Goal: Task Accomplishment & Management: Manage account settings

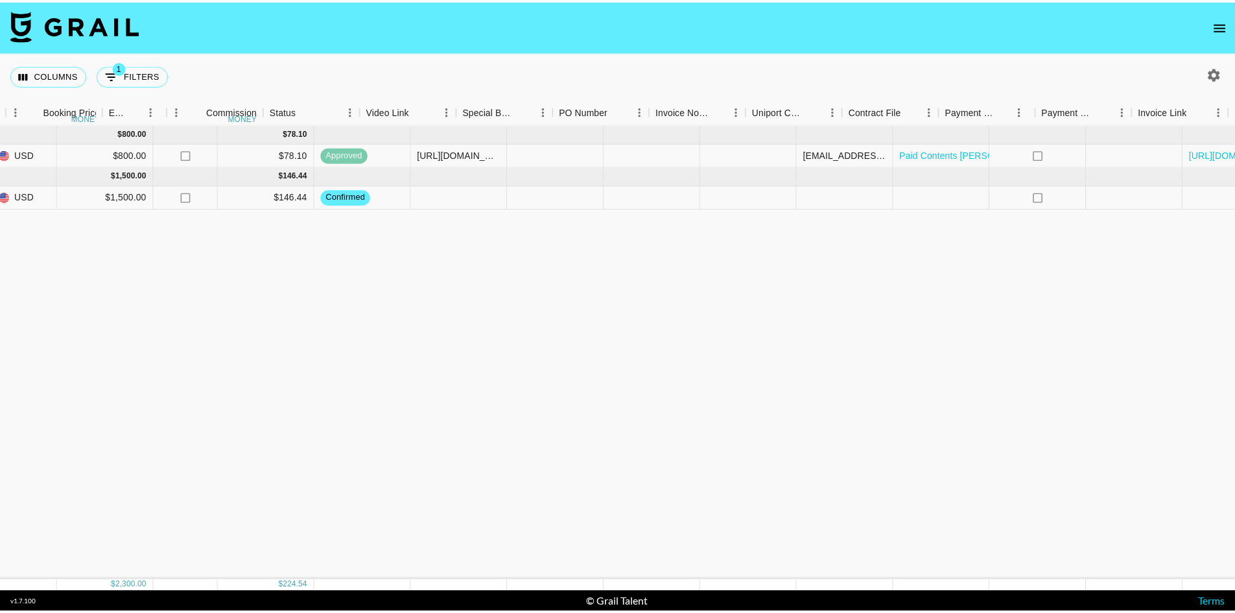
scroll to position [0, 869]
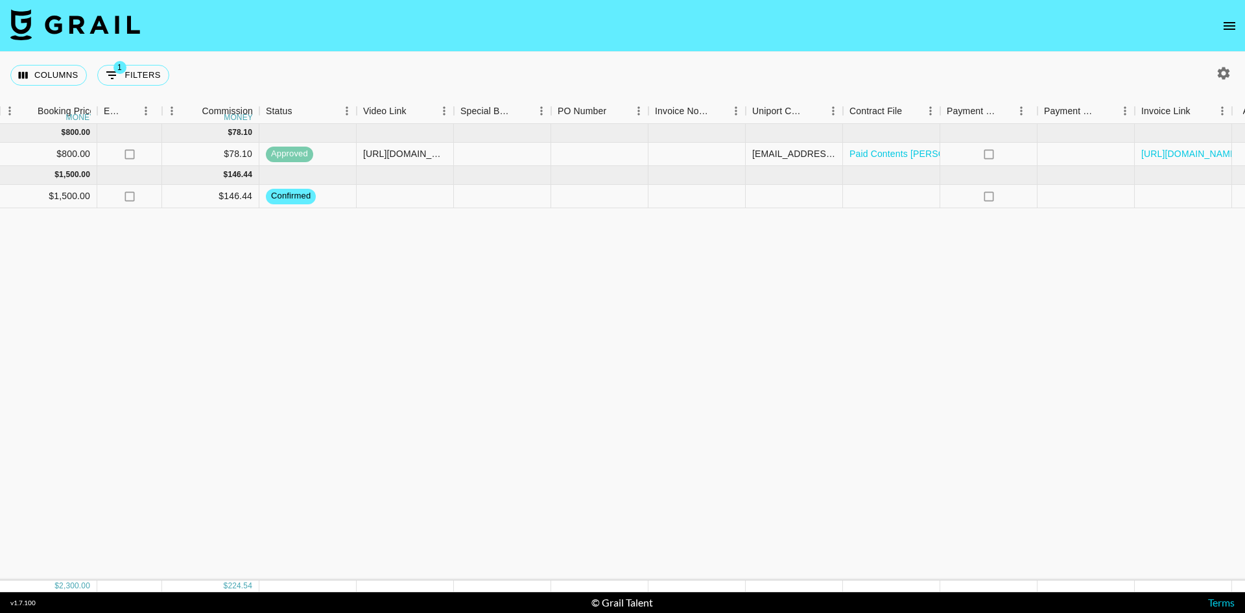
click at [1228, 18] on icon "open drawer" at bounding box center [1230, 26] width 16 height 16
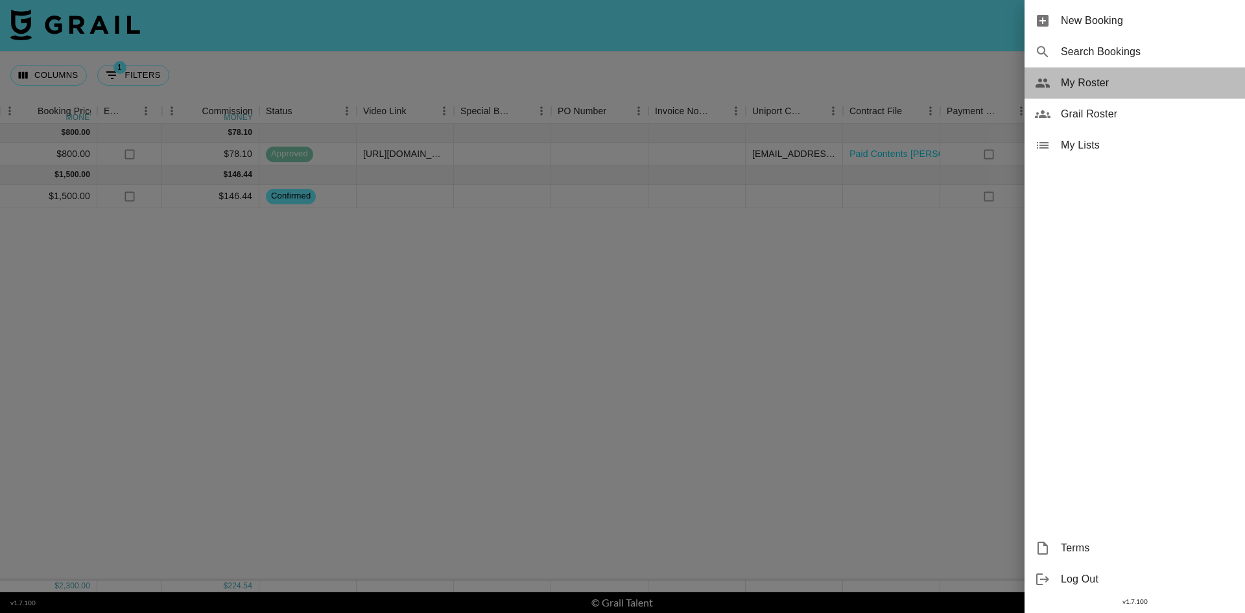
click at [1102, 70] on div "My Roster" at bounding box center [1134, 82] width 220 height 31
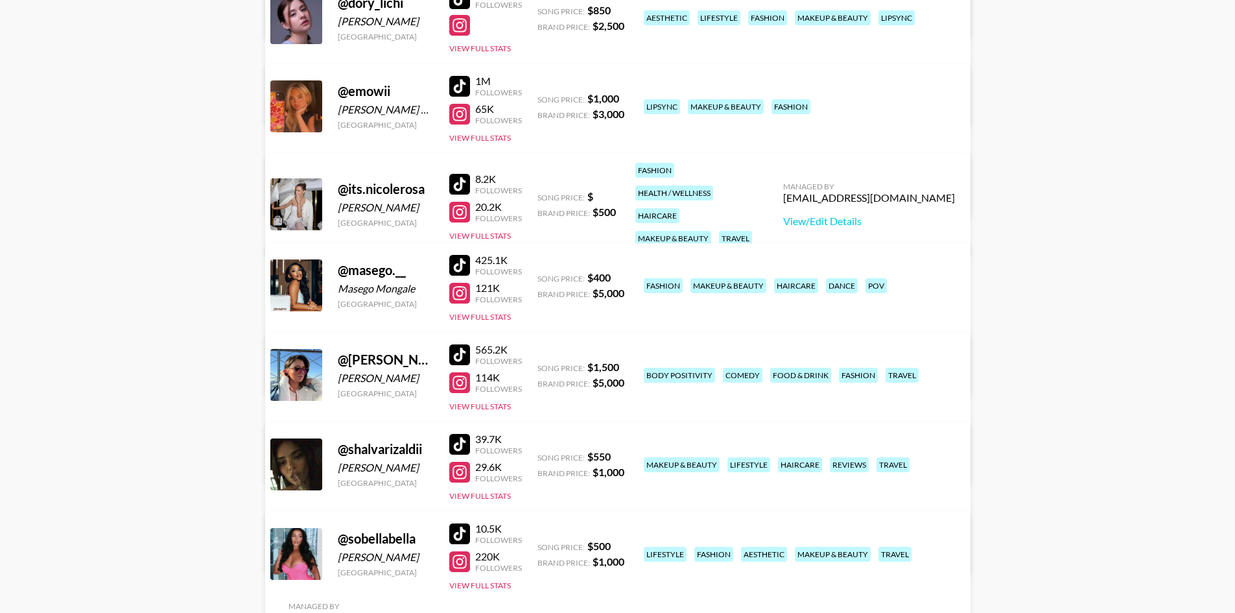
scroll to position [454, 0]
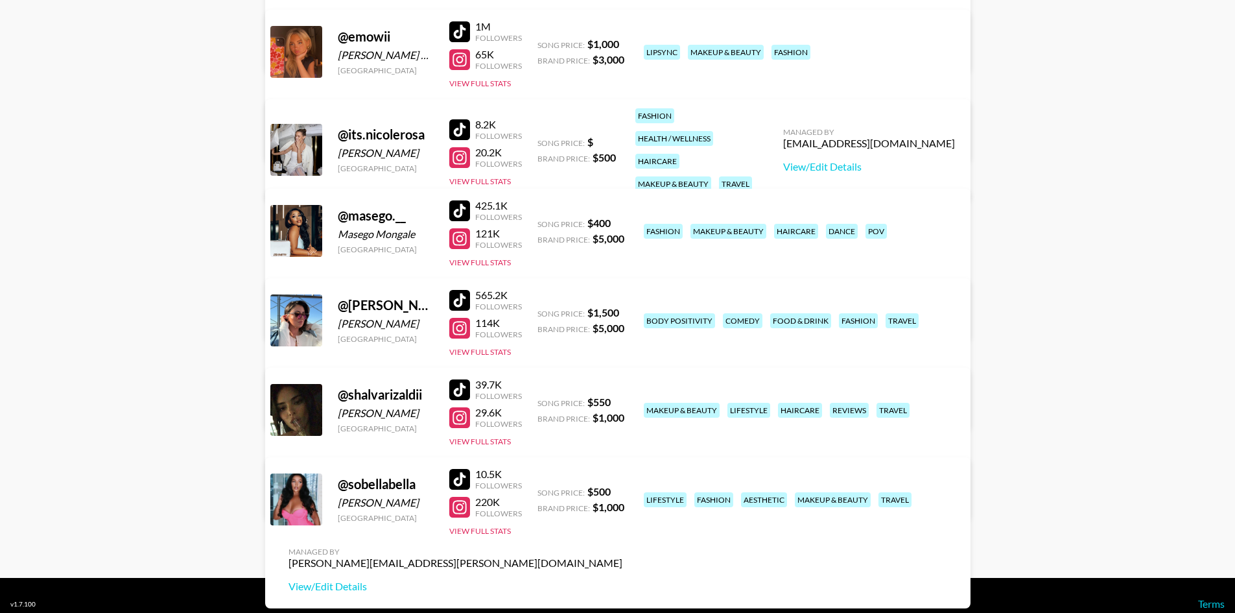
click at [459, 297] on div at bounding box center [459, 300] width 21 height 21
click at [464, 21] on div at bounding box center [459, 31] width 21 height 21
click at [468, 508] on div at bounding box center [459, 507] width 21 height 21
click at [461, 303] on div at bounding box center [459, 300] width 21 height 21
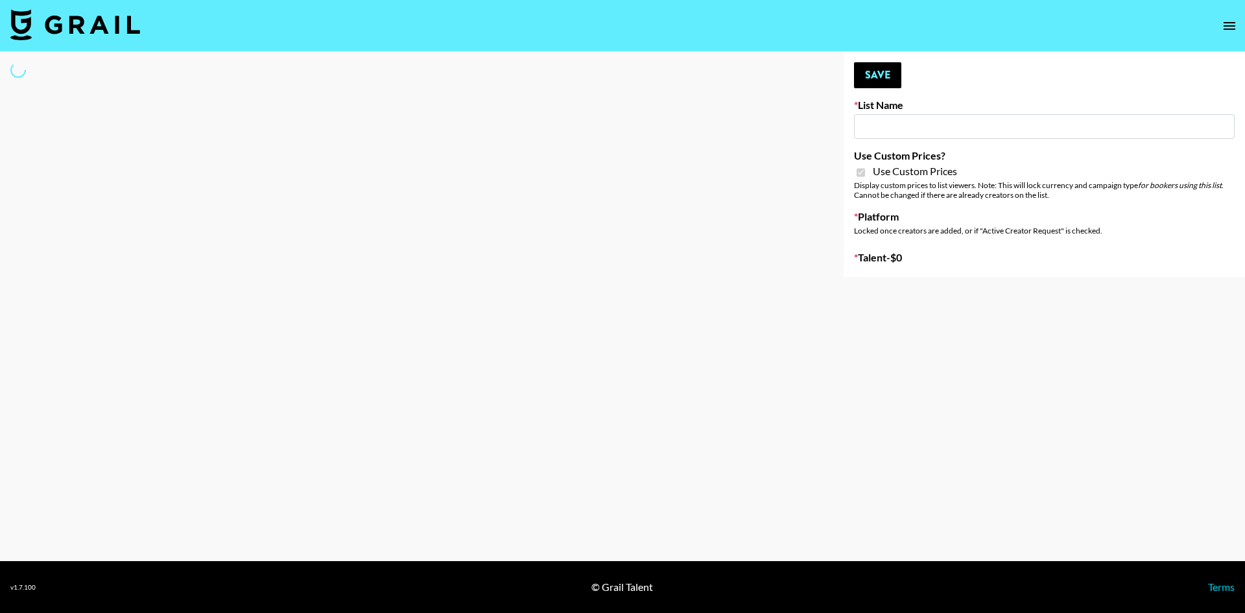
type input "Miniso Sep"
checkbox input "true"
select select "Brand"
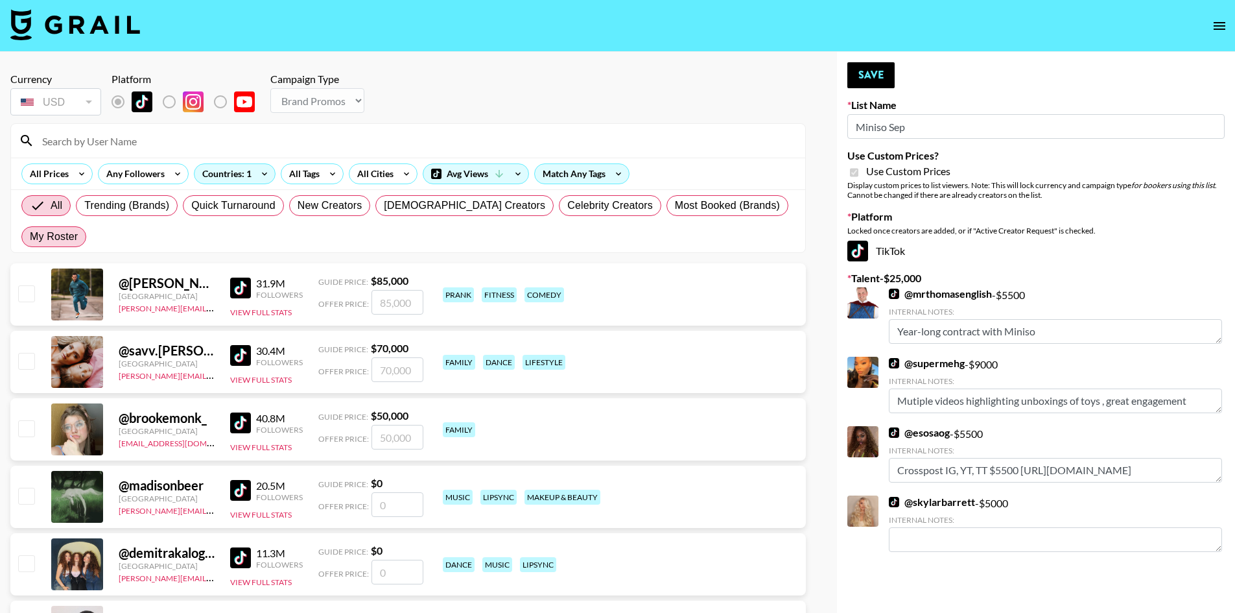
click at [78, 229] on span "My Roster" at bounding box center [54, 237] width 48 height 16
click at [30, 237] on input "My Roster" at bounding box center [30, 237] width 0 height 0
radio input "true"
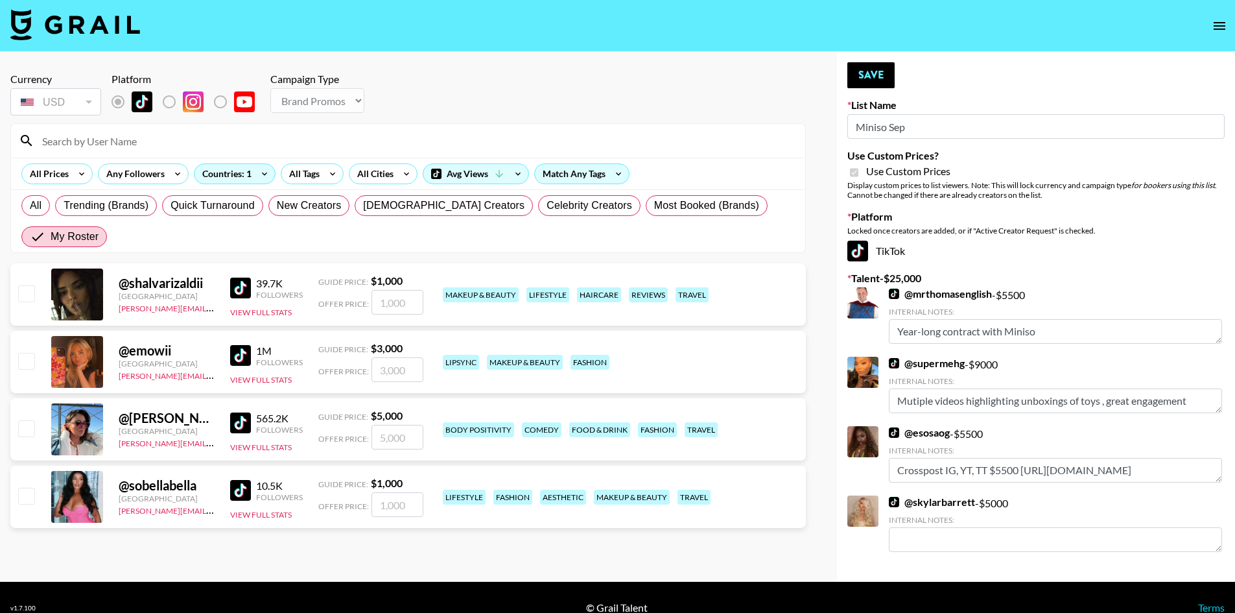
click at [34, 420] on input "checkbox" at bounding box center [26, 428] width 16 height 16
checkbox input "true"
type input "5000"
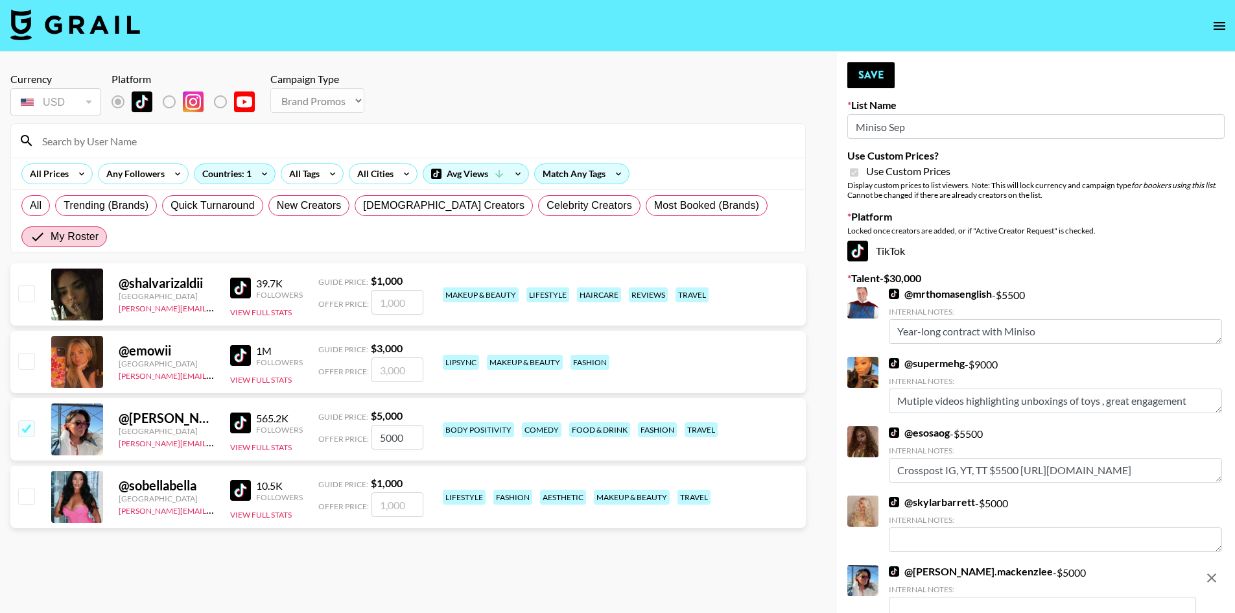
click at [384, 425] on input "5000" at bounding box center [398, 437] width 52 height 25
checkbox input "false"
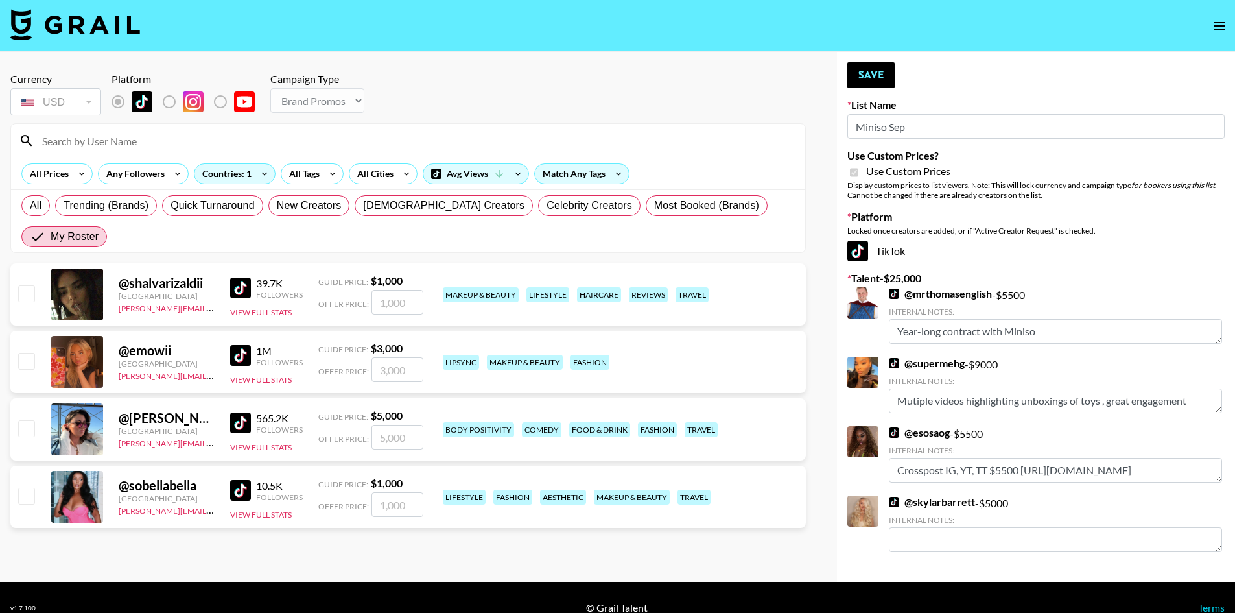
checkbox input "true"
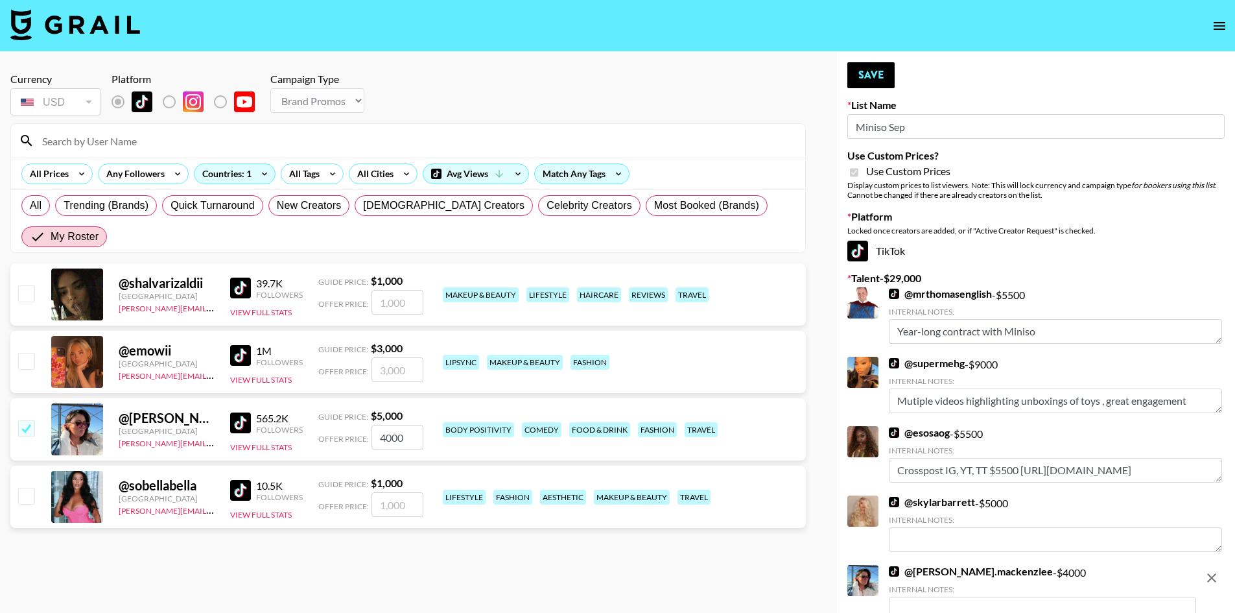
type input "4000"
click at [796, 557] on section "Currency USD USD ​ Platform Campaign Type Choose Type... Song Promos Brand Prom…" at bounding box center [408, 316] width 796 height 509
click at [881, 80] on button "Save" at bounding box center [870, 75] width 47 height 26
radio input "true"
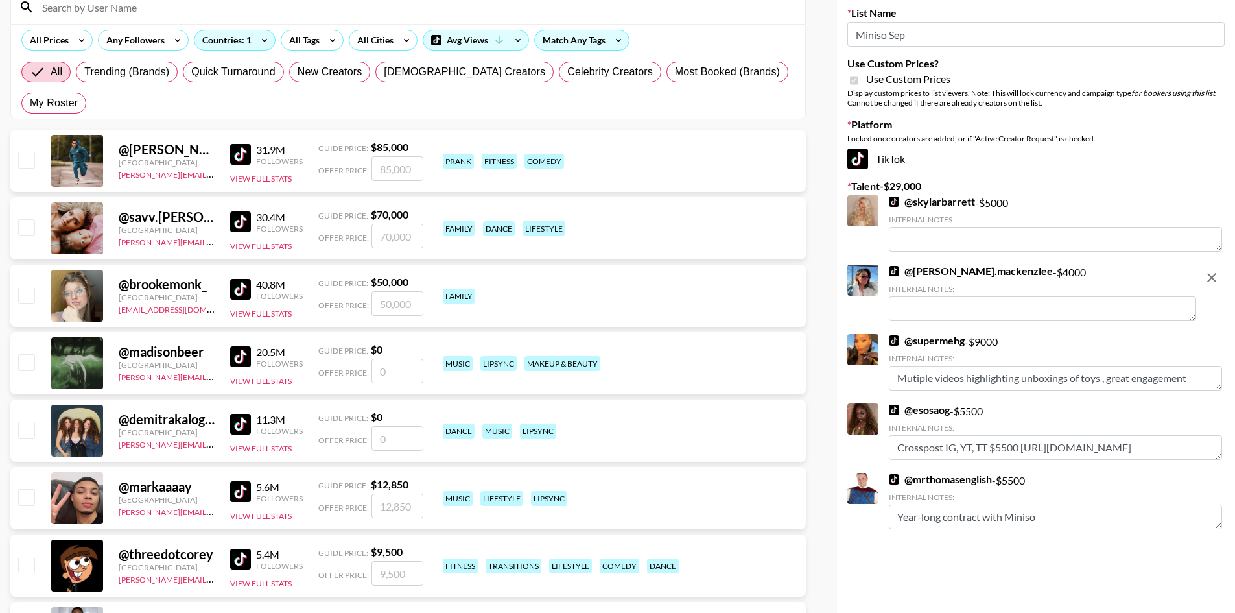
scroll to position [130, 0]
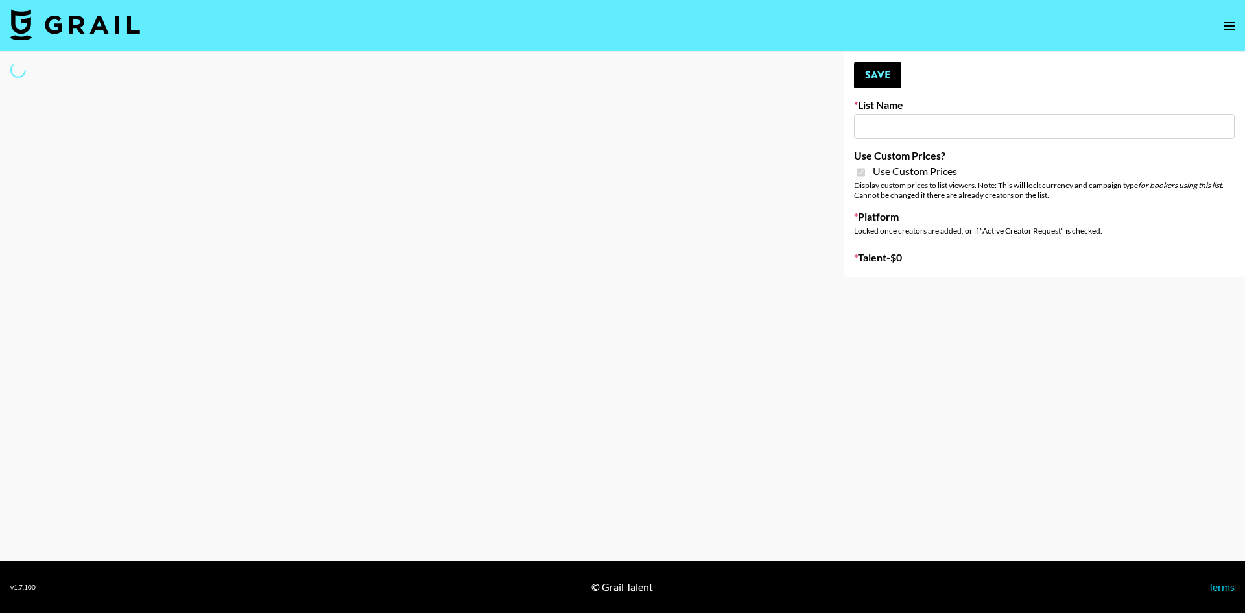
type input "Miniso Sep"
checkbox input "true"
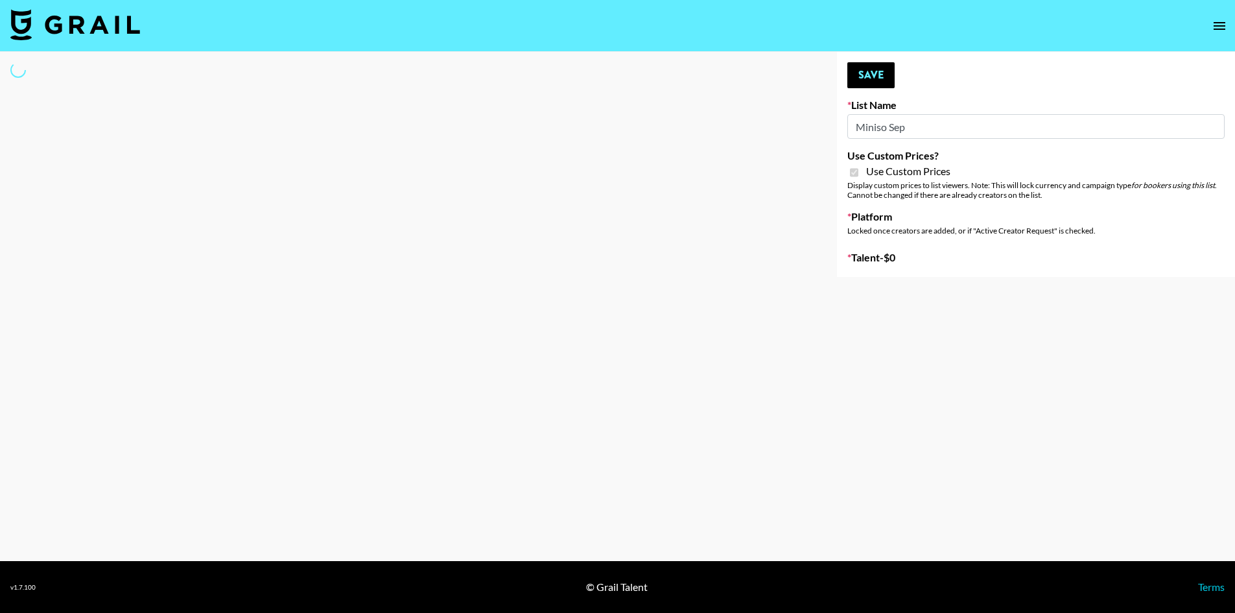
select select "Brand"
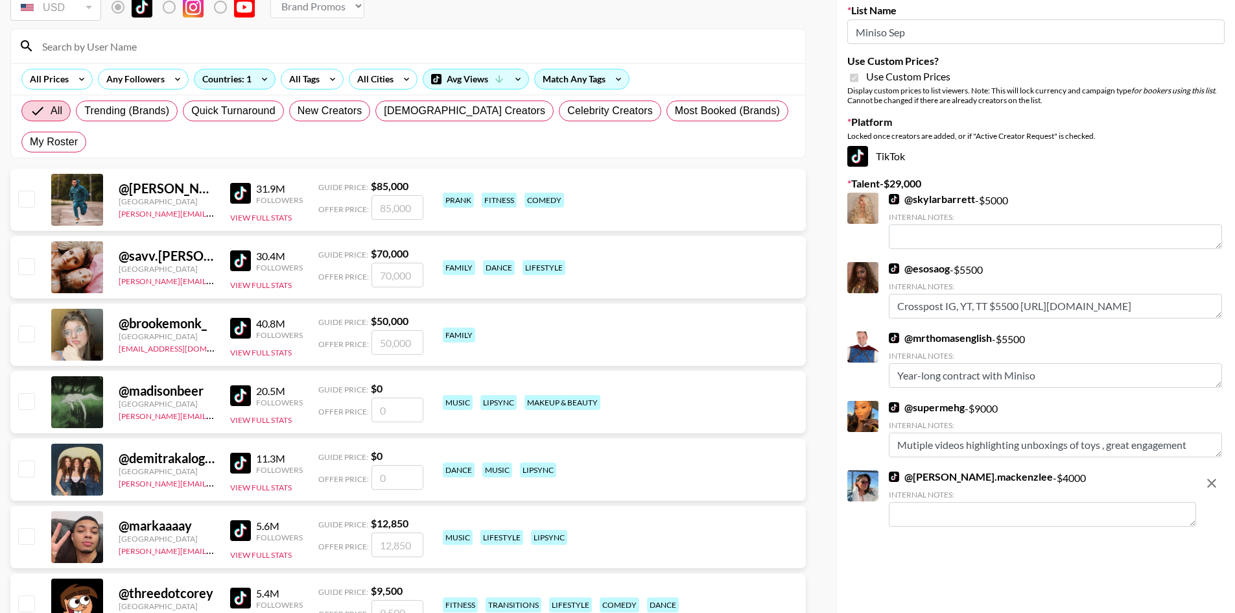
scroll to position [130, 0]
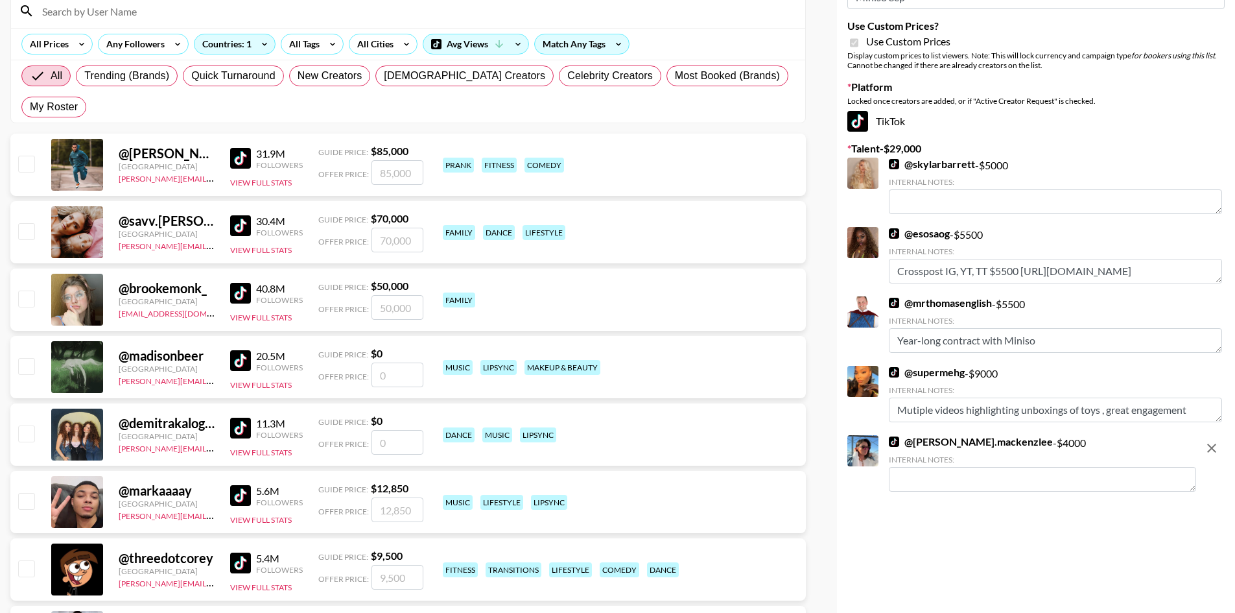
click at [936, 479] on textarea at bounding box center [1042, 479] width 307 height 25
click at [1215, 445] on icon "remove" at bounding box center [1211, 447] width 9 height 9
click at [86, 97] on label "My Roster" at bounding box center [53, 107] width 65 height 21
click at [30, 107] on input "My Roster" at bounding box center [30, 107] width 0 height 0
radio input "true"
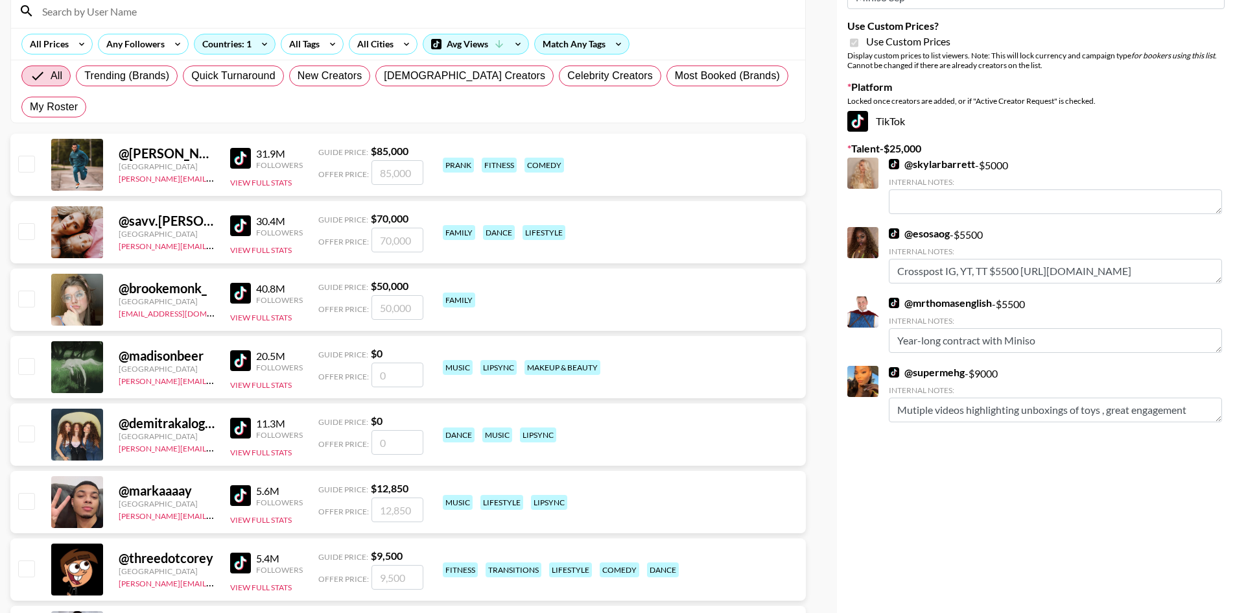
scroll to position [21, 0]
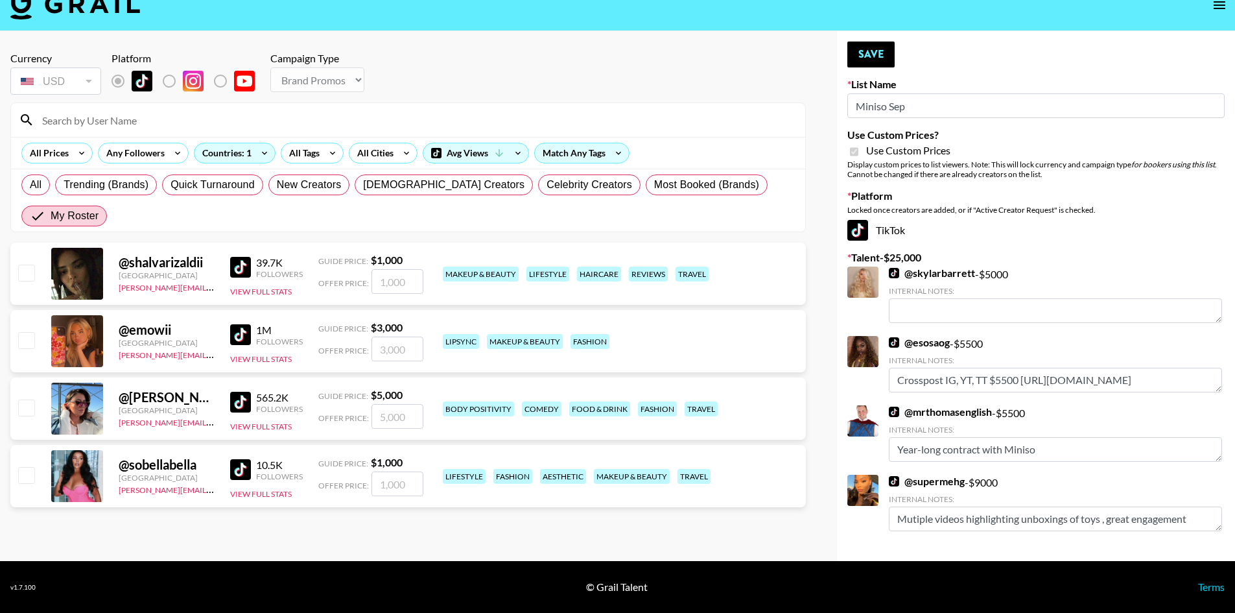
click at [27, 399] on input "checkbox" at bounding box center [26, 407] width 16 height 16
checkbox input "true"
type input "5000"
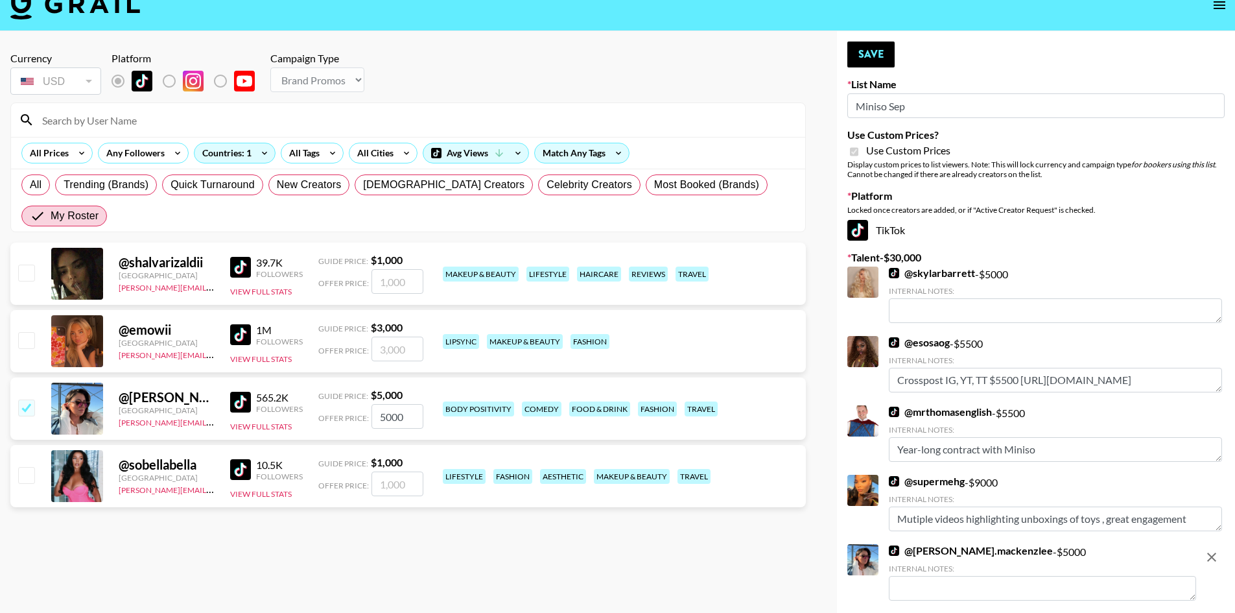
click at [921, 340] on link "@ esosaog" at bounding box center [919, 342] width 61 height 13
click at [383, 404] on input "5000" at bounding box center [398, 416] width 52 height 25
checkbox input "false"
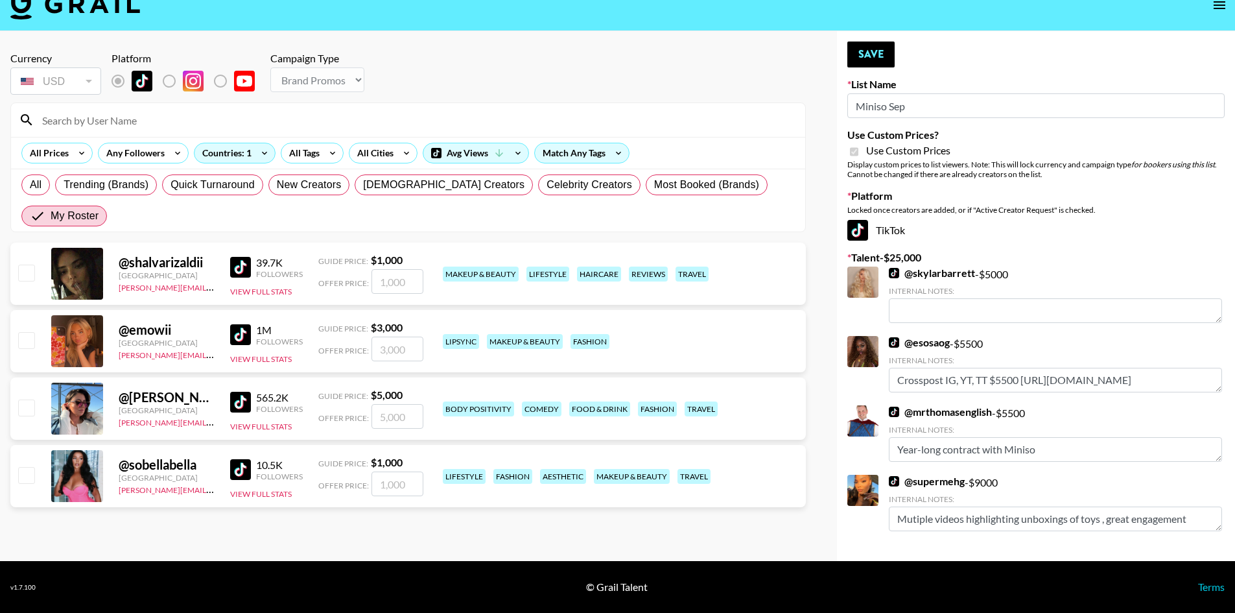
checkbox input "true"
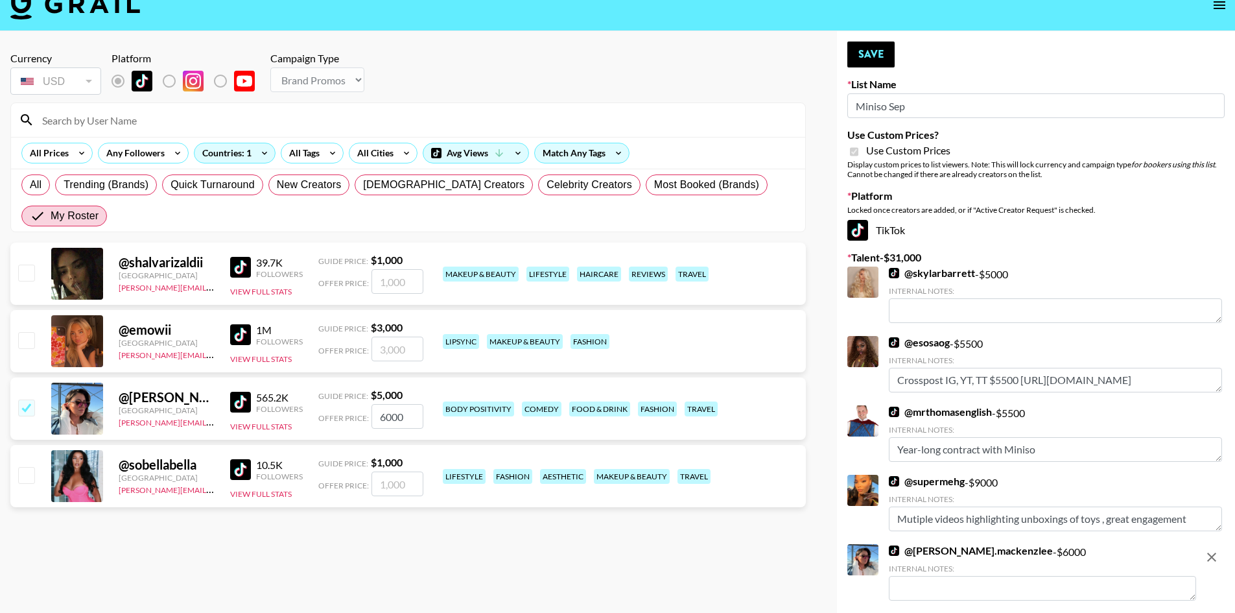
type input "6000"
click at [875, 51] on button "Save" at bounding box center [870, 54] width 47 height 26
radio input "true"
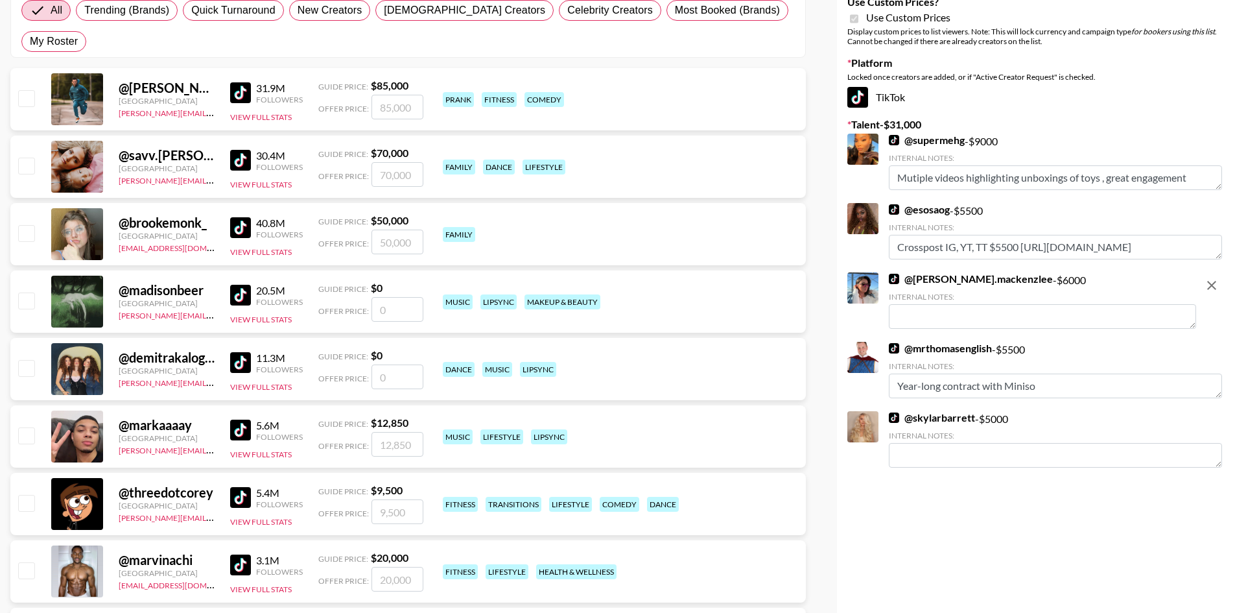
scroll to position [215, 0]
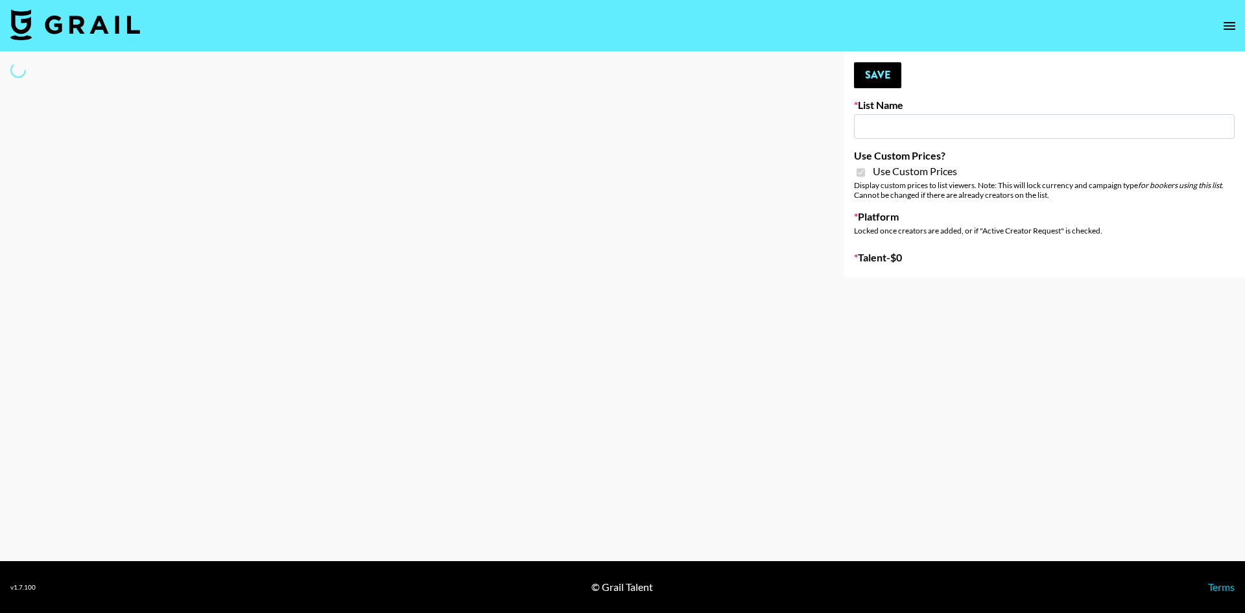
type input "Wavytalk ([DATE])"
checkbox input "true"
select select "Brand"
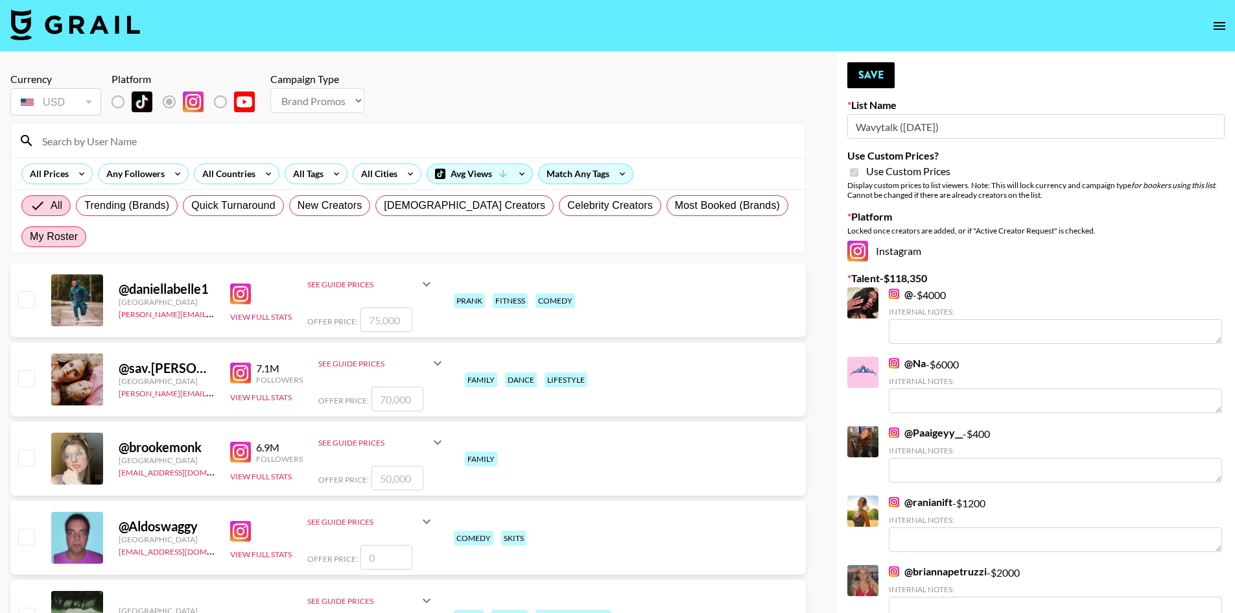
click at [78, 229] on span "My Roster" at bounding box center [54, 237] width 48 height 16
click at [30, 237] on input "My Roster" at bounding box center [30, 237] width 0 height 0
radio input "true"
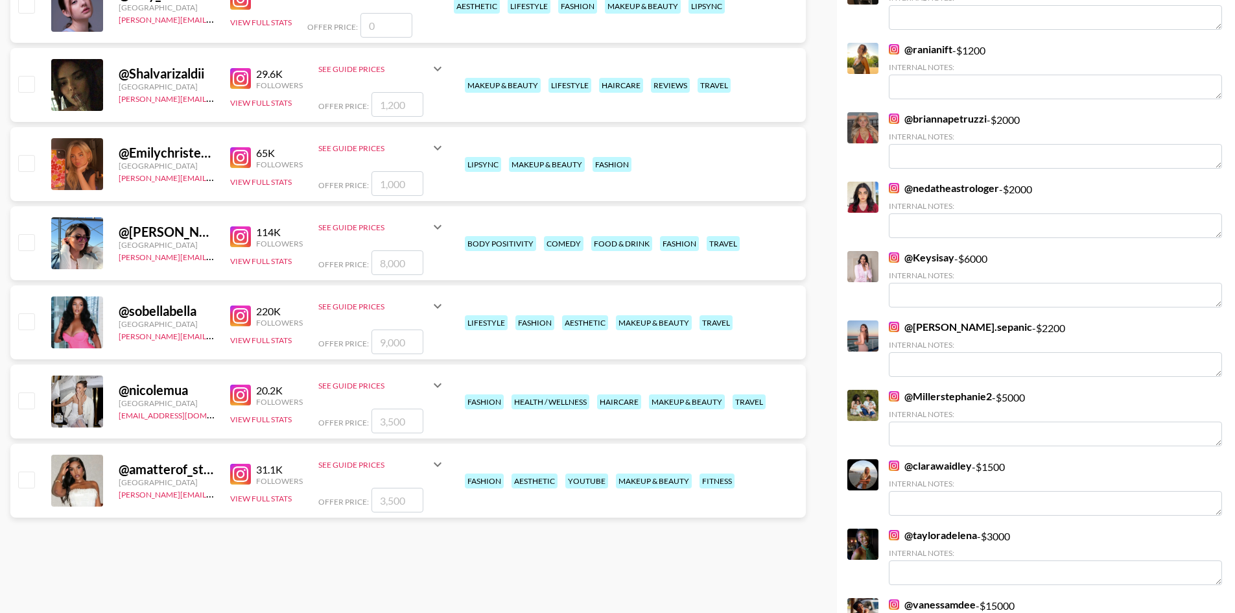
scroll to position [454, 0]
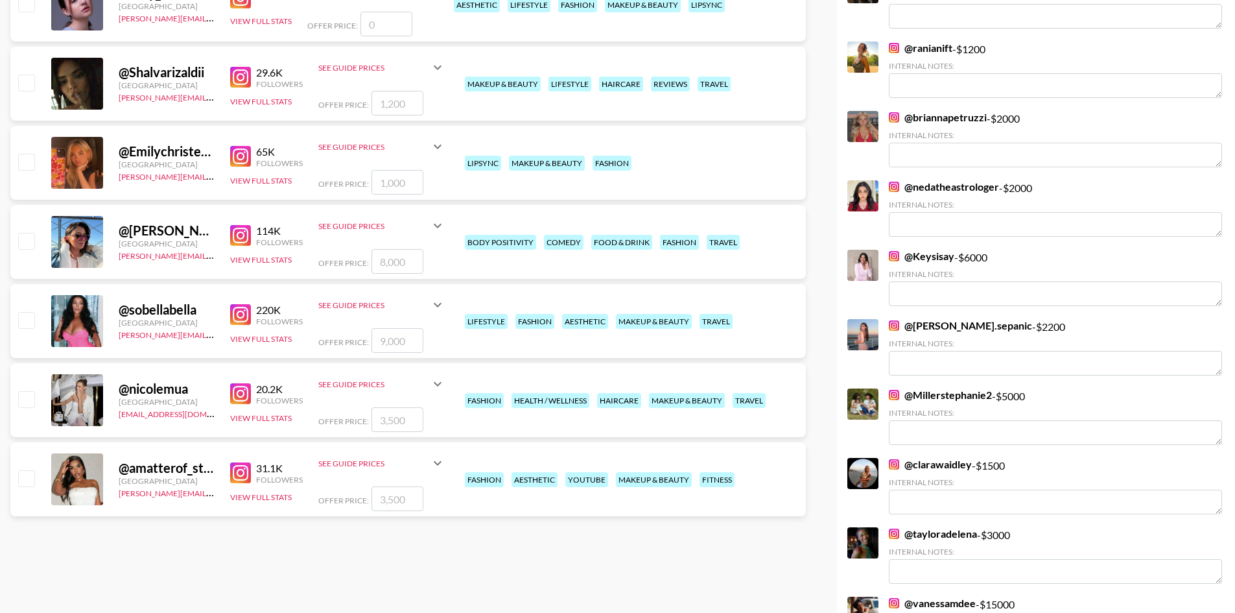
click at [31, 312] on input "checkbox" at bounding box center [26, 320] width 16 height 16
checkbox input "true"
type input "9000"
click at [383, 328] on input "9000" at bounding box center [398, 340] width 52 height 25
checkbox input "false"
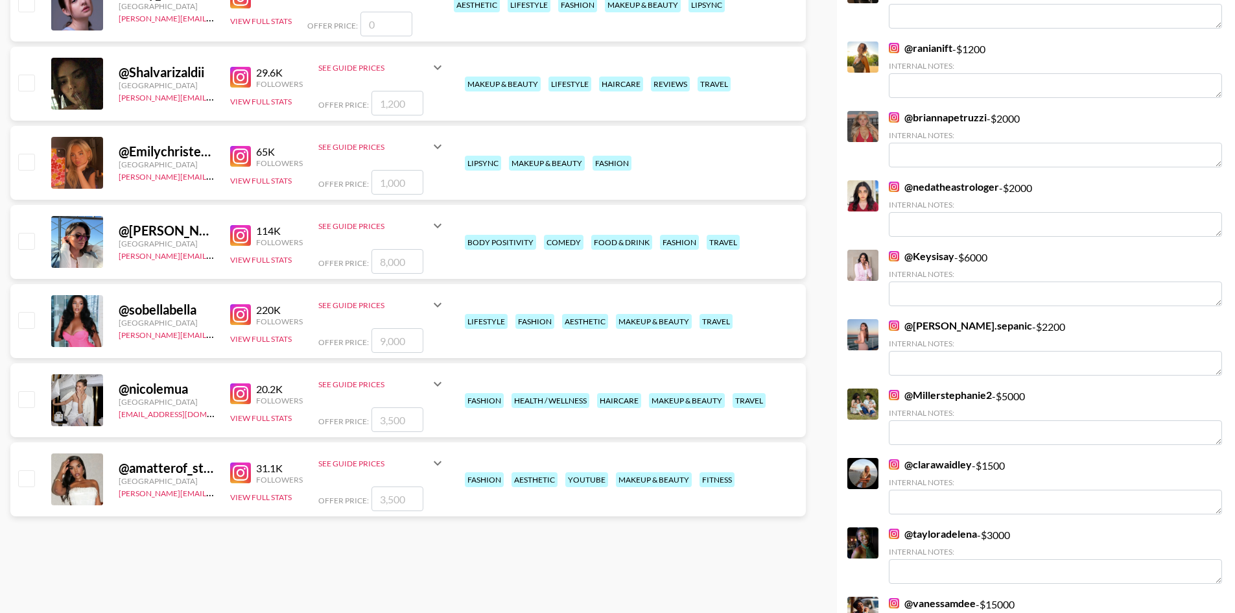
checkbox input "true"
type input "6000"
click at [381, 328] on input "6000" at bounding box center [398, 340] width 52 height 25
checkbox input "false"
checkbox input "true"
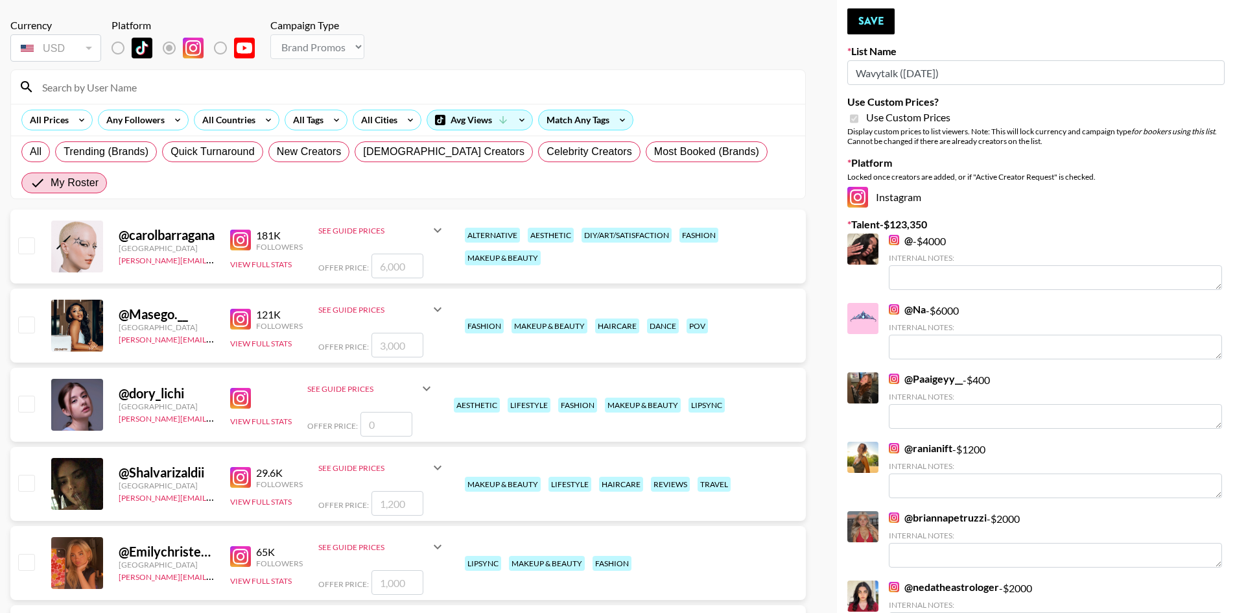
scroll to position [0, 0]
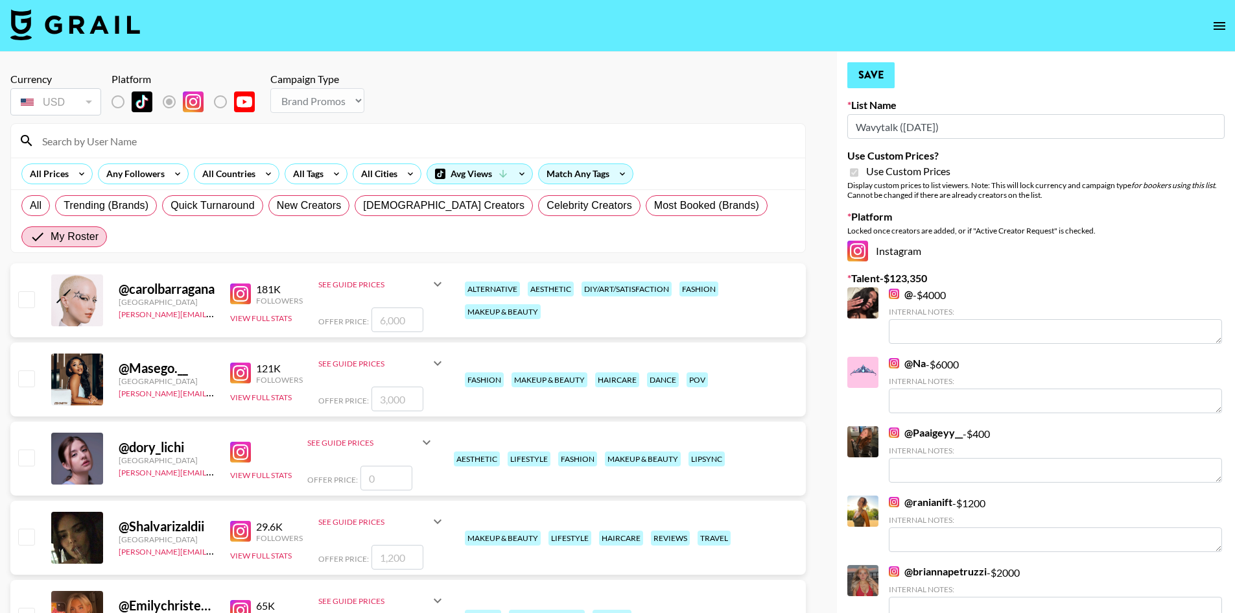
type input "5000"
click at [888, 79] on button "Save" at bounding box center [870, 75] width 47 height 26
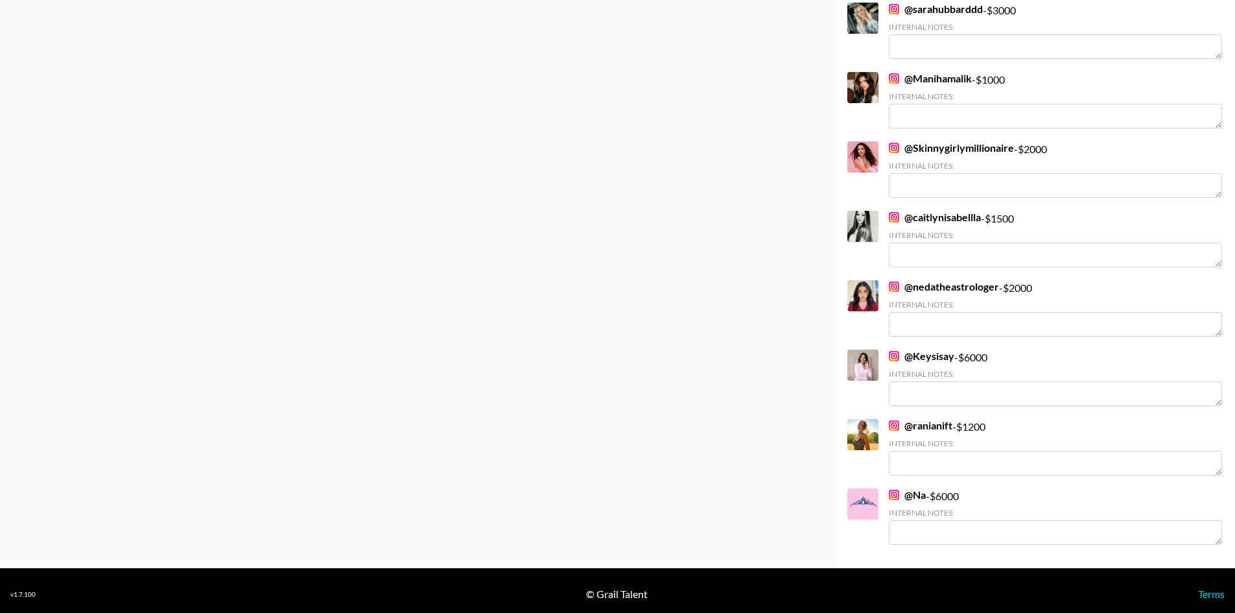
scroll to position [2068, 0]
